Goal: Information Seeking & Learning: Learn about a topic

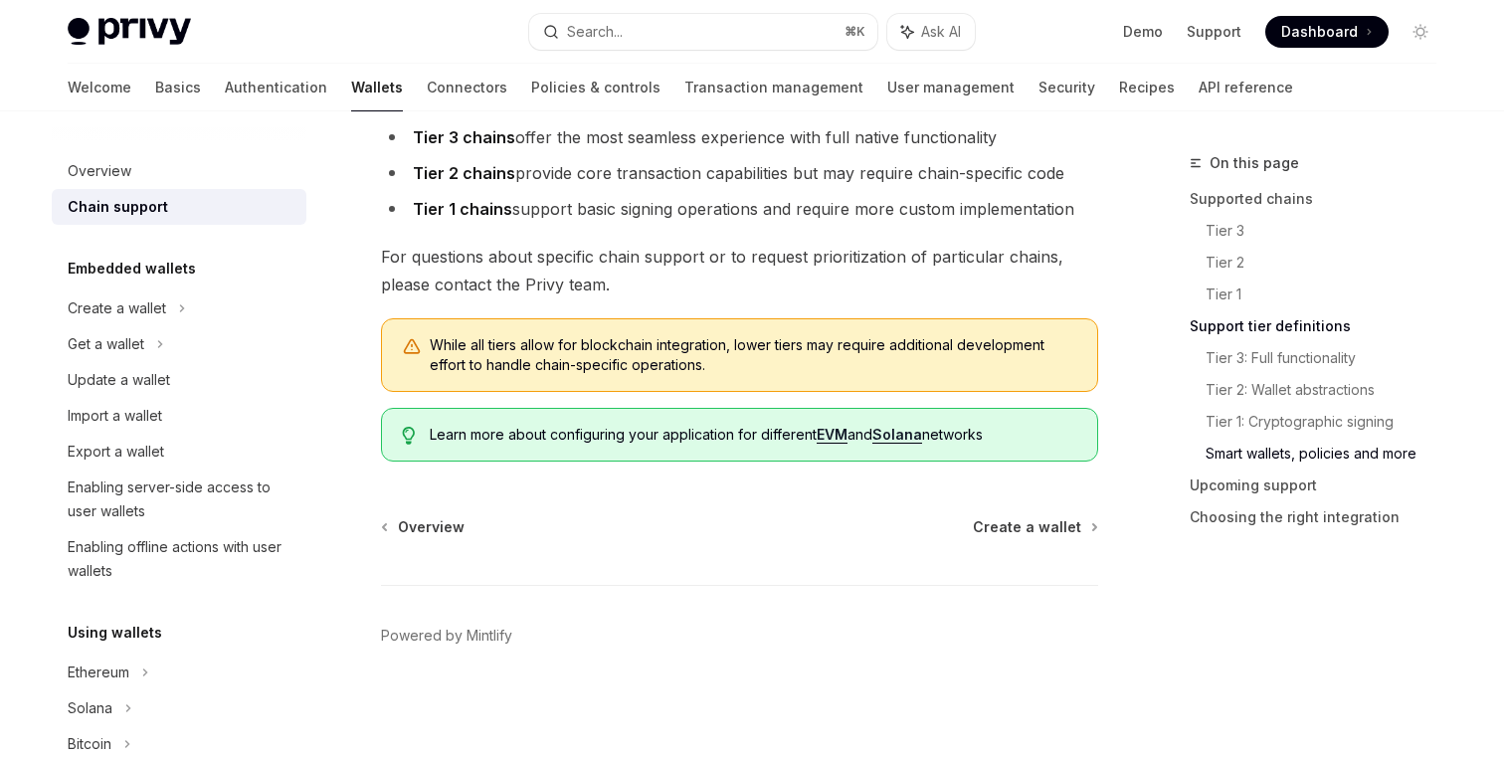
scroll to position [2038, 0]
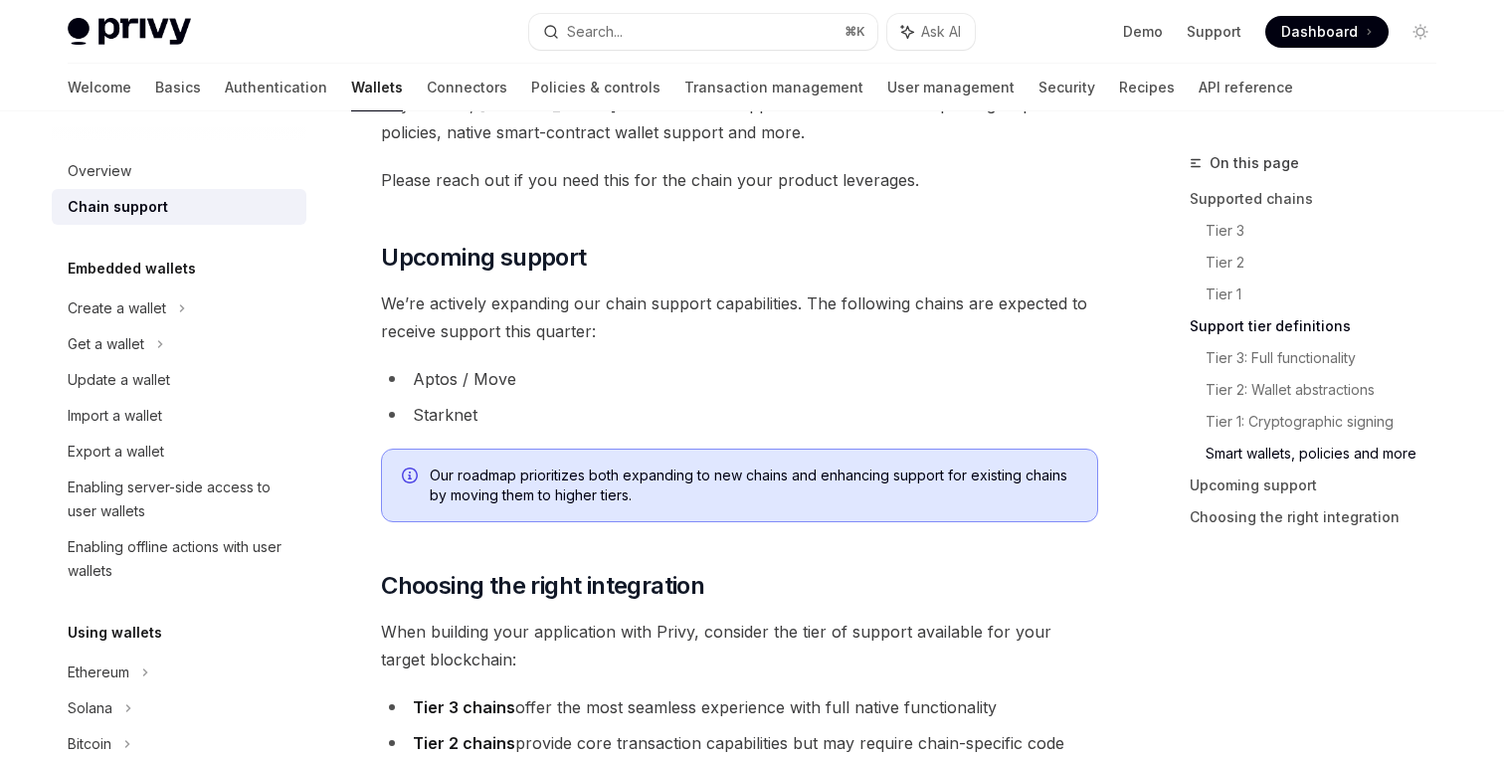
click at [598, 391] on li "Aptos / Move" at bounding box center [739, 379] width 717 height 28
click at [651, 333] on span "We’re actively expanding our chain support capabilities. The following chains a…" at bounding box center [739, 317] width 717 height 56
click at [673, 333] on span "We’re actively expanding our chain support capabilities. The following chains a…" at bounding box center [739, 317] width 717 height 56
drag, startPoint x: 799, startPoint y: 304, endPoint x: 943, endPoint y: 304, distance: 144.2
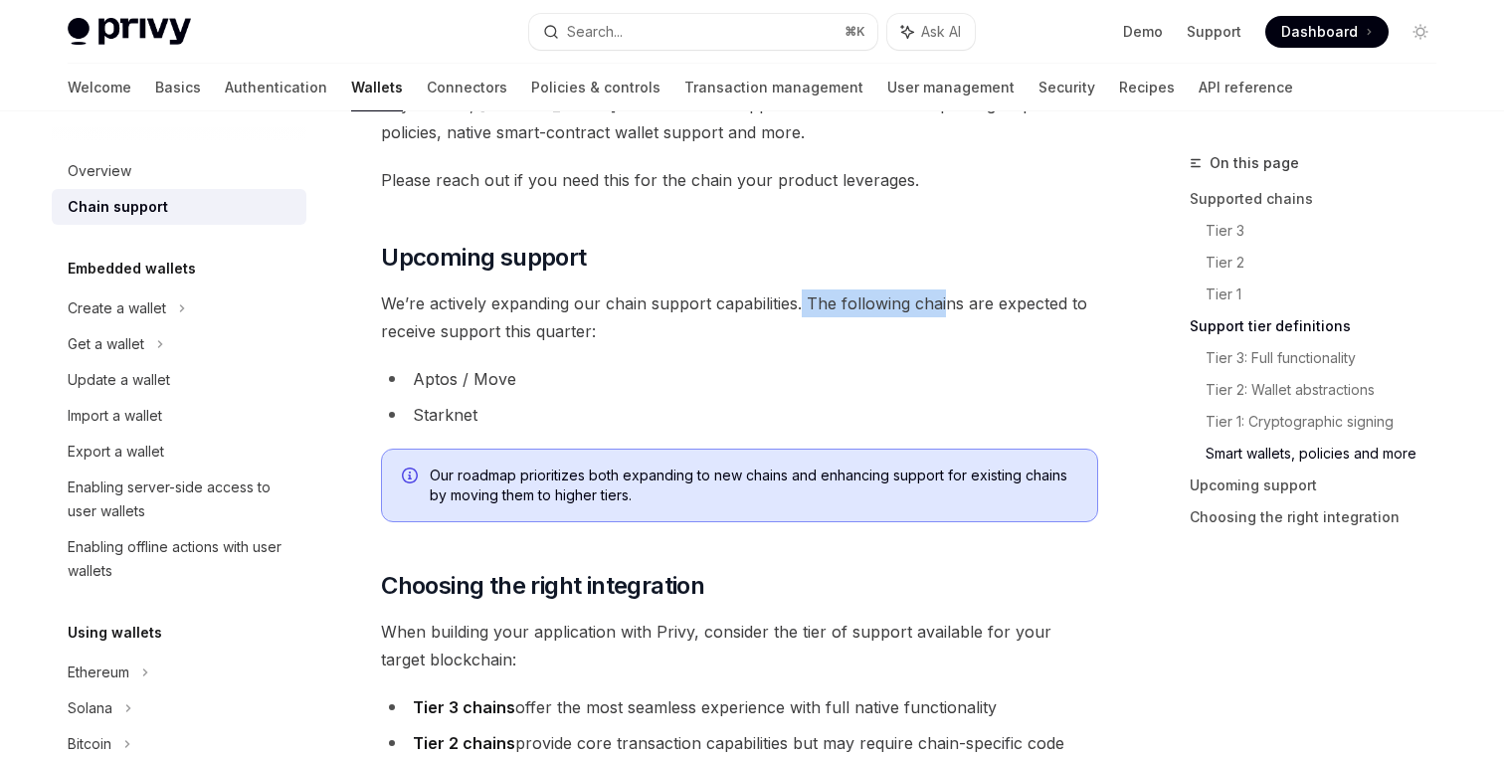
click at [943, 304] on span "We’re actively expanding our chain support capabilities. The following chains a…" at bounding box center [739, 317] width 717 height 56
click at [744, 370] on li "Aptos / Move" at bounding box center [739, 379] width 717 height 28
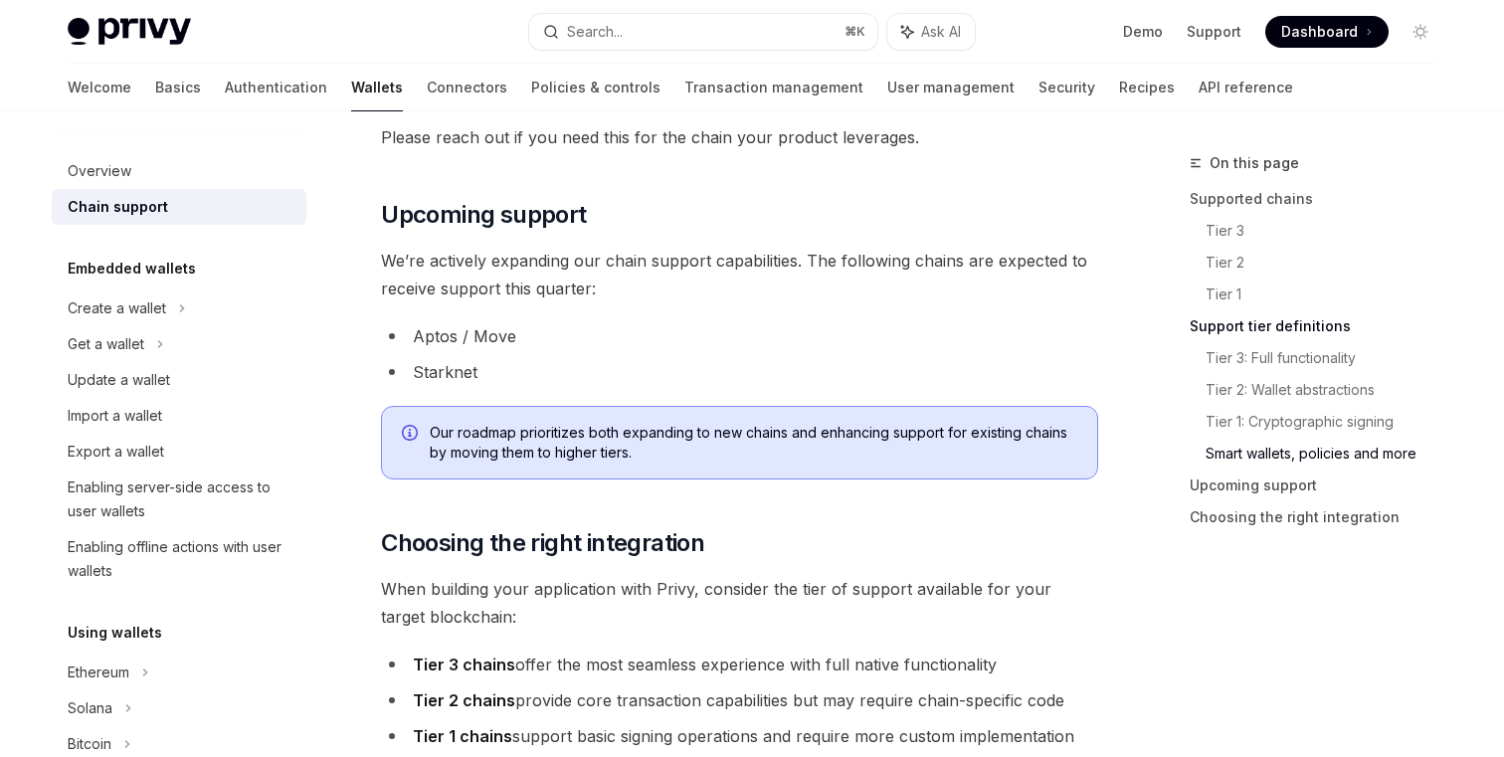
scroll to position [2085, 0]
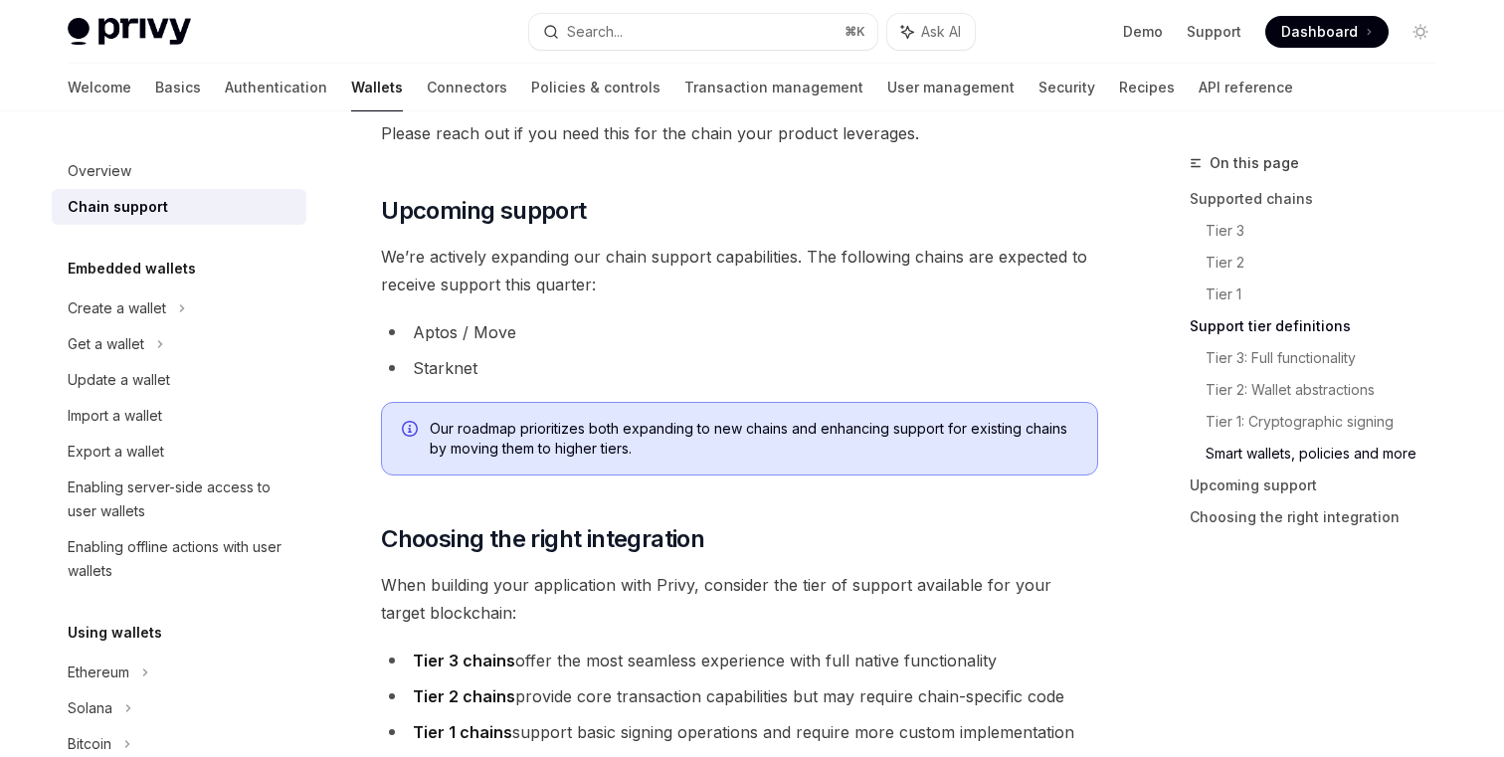
click at [600, 457] on span "Our roadmap prioritizes both expanding to new chains and enhancing support for …" at bounding box center [754, 439] width 648 height 40
click at [630, 451] on span "Our roadmap prioritizes both expanding to new chains and enhancing support for …" at bounding box center [754, 439] width 648 height 40
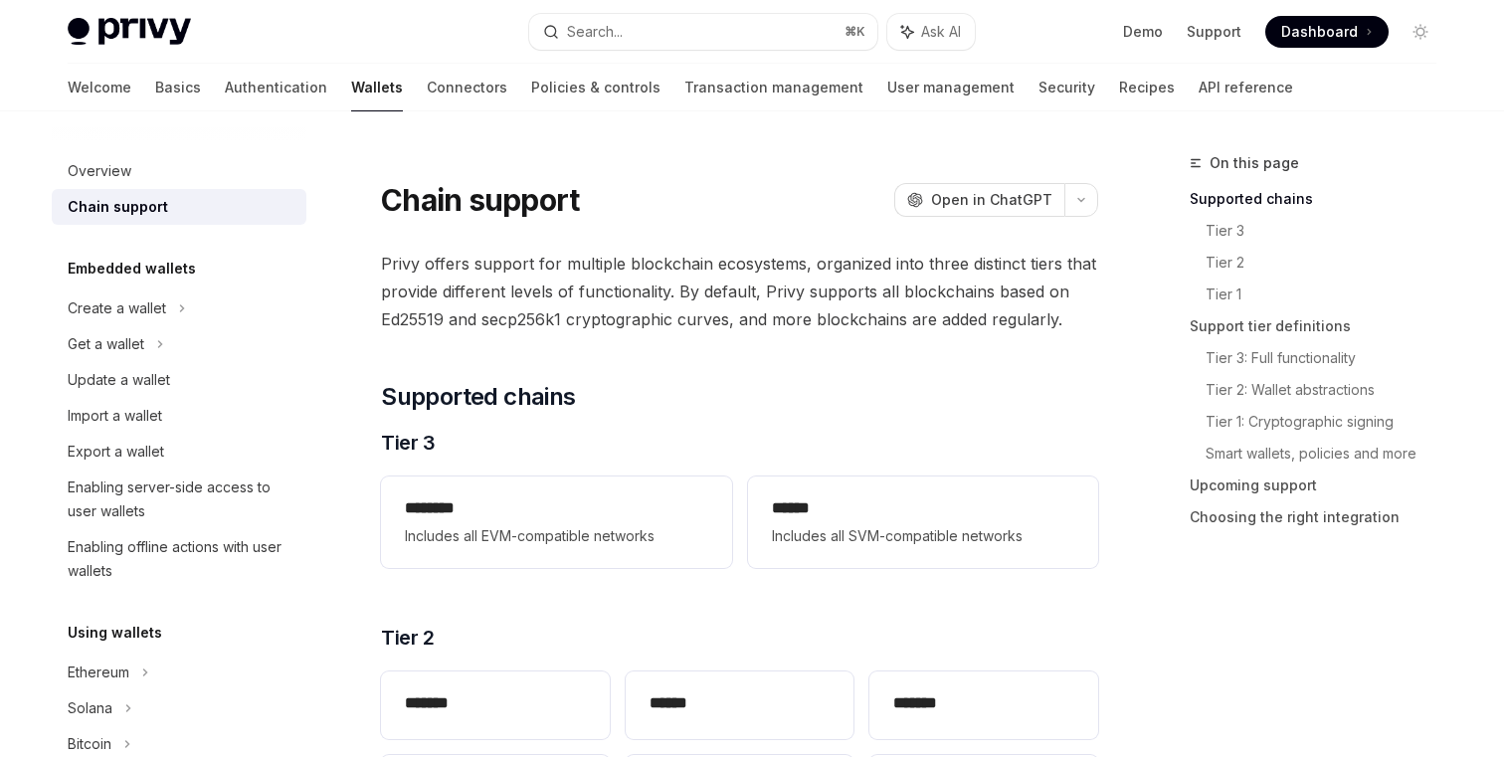
scroll to position [0, 0]
